Goal: Understand process/instructions

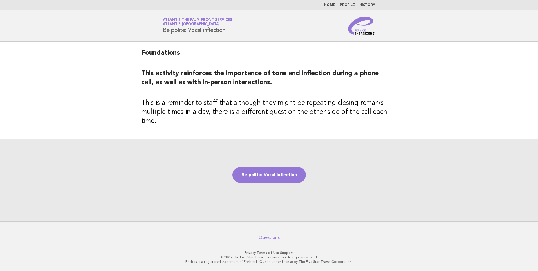
click at [263, 161] on div "Be polite: Vocal inflection" at bounding box center [269, 180] width 538 height 82
click at [263, 167] on link "Be polite: Vocal inflection" at bounding box center [268, 175] width 73 height 16
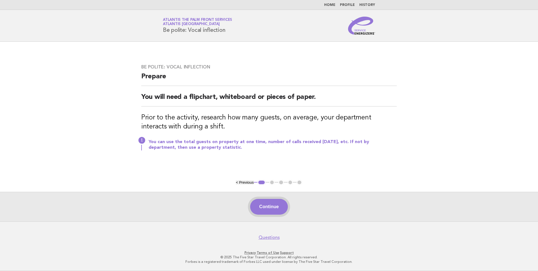
click at [279, 208] on button "Continue" at bounding box center [268, 207] width 37 height 16
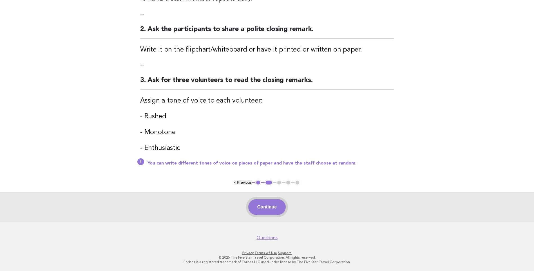
click at [267, 208] on button "Continue" at bounding box center [266, 207] width 37 height 16
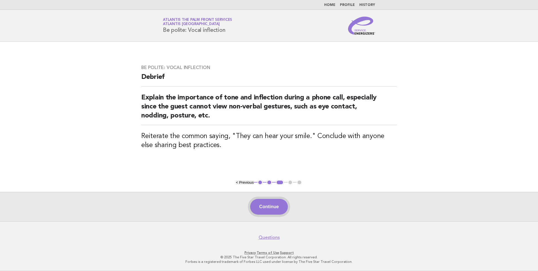
click at [268, 207] on button "Continue" at bounding box center [268, 207] width 37 height 16
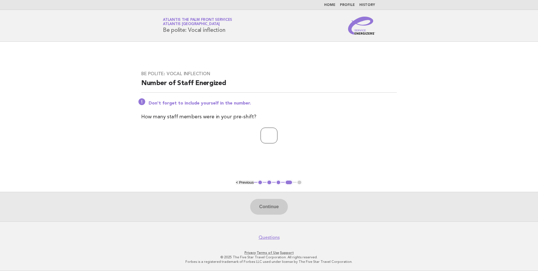
click at [274, 131] on input "number" at bounding box center [269, 135] width 17 height 16
type input "*"
click at [272, 205] on button "Continue" at bounding box center [268, 207] width 37 height 16
